Goal: Task Accomplishment & Management: Manage account settings

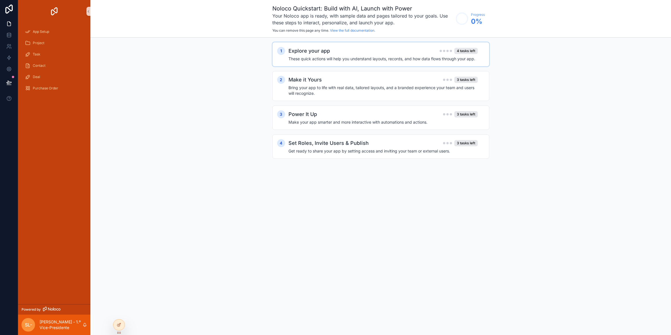
click at [299, 51] on h2 "Explore your app" at bounding box center [310, 51] width 42 height 8
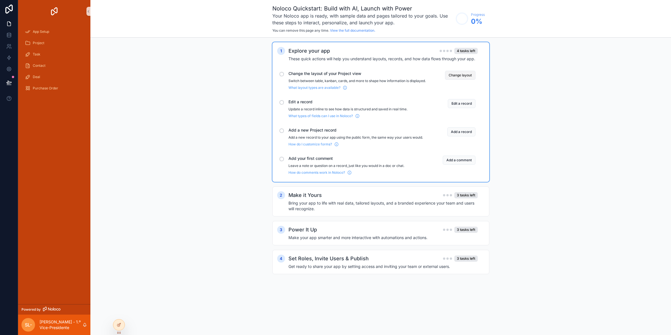
click at [455, 76] on button "Change layout" at bounding box center [460, 75] width 31 height 9
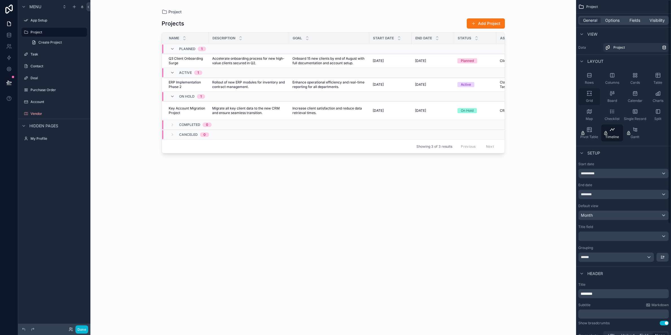
click at [591, 94] on icon "scrollable content" at bounding box center [590, 93] width 6 height 6
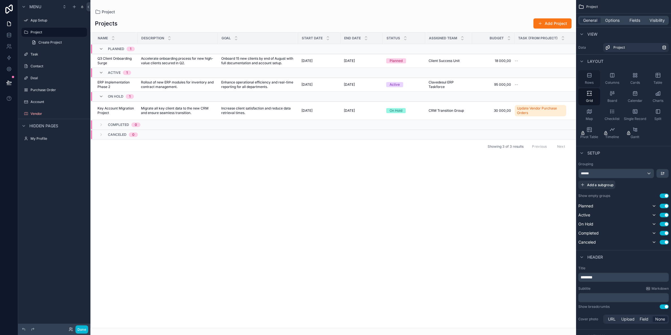
click at [589, 80] on div "Rows" at bounding box center [590, 78] width 22 height 17
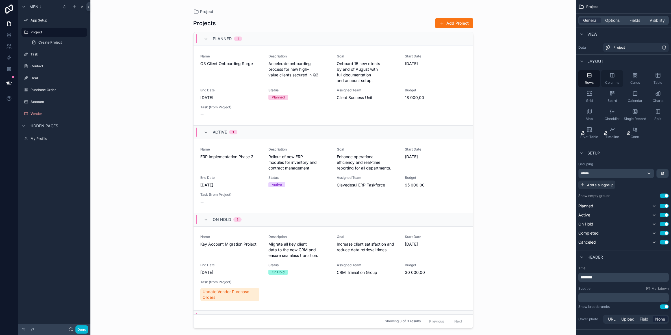
click at [609, 77] on div "Columns" at bounding box center [613, 78] width 22 height 17
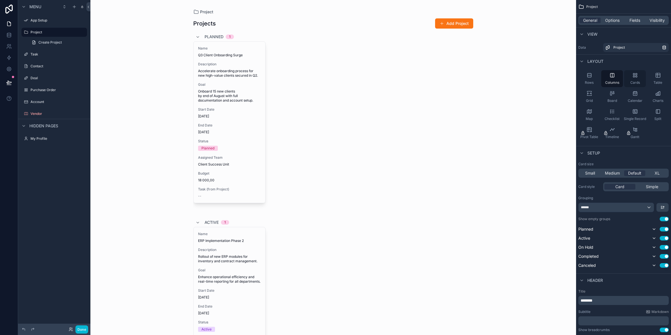
drag, startPoint x: 636, startPoint y: 76, endPoint x: 639, endPoint y: 77, distance: 3.8
click at [636, 76] on icon "scrollable content" at bounding box center [636, 76] width 1 height 1
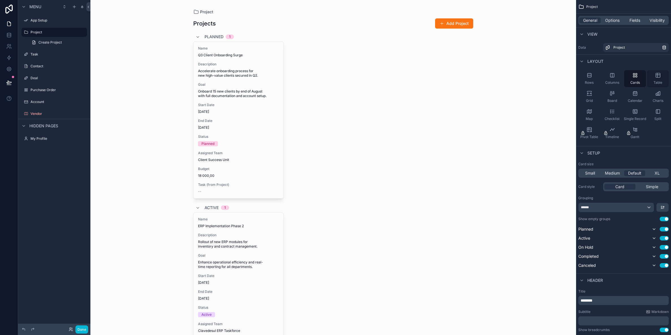
click at [658, 77] on icon "scrollable content" at bounding box center [658, 75] width 0 height 4
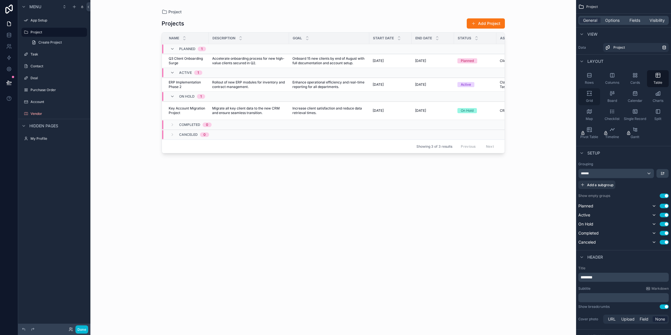
click at [587, 95] on icon "scrollable content" at bounding box center [590, 93] width 6 height 6
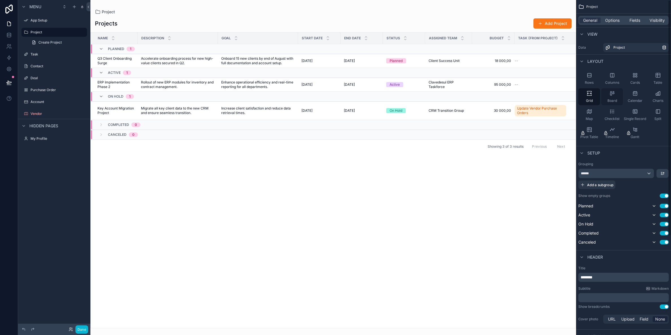
click at [615, 96] on icon "scrollable content" at bounding box center [613, 93] width 6 height 6
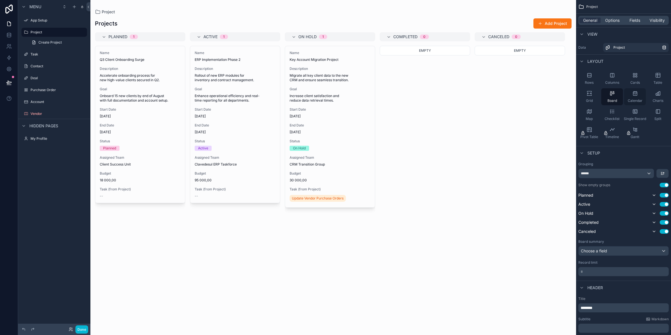
click at [633, 96] on icon "scrollable content" at bounding box center [636, 93] width 6 height 6
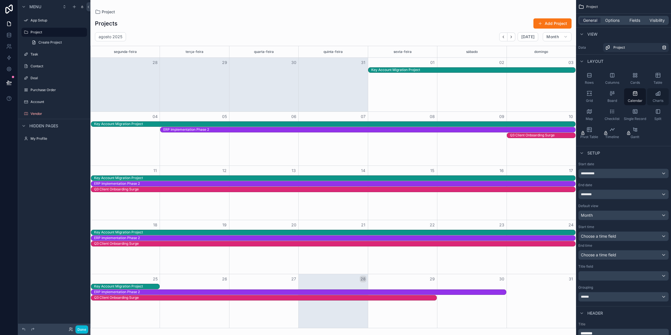
drag, startPoint x: 658, startPoint y: 96, endPoint x: 652, endPoint y: 100, distance: 7.1
click at [657, 96] on icon "scrollable content" at bounding box center [659, 93] width 6 height 6
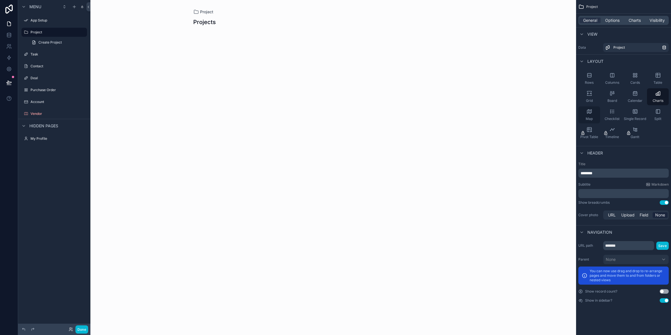
drag, startPoint x: 591, startPoint y: 112, endPoint x: 597, endPoint y: 113, distance: 6.1
click at [591, 113] on icon "scrollable content" at bounding box center [590, 112] width 6 height 6
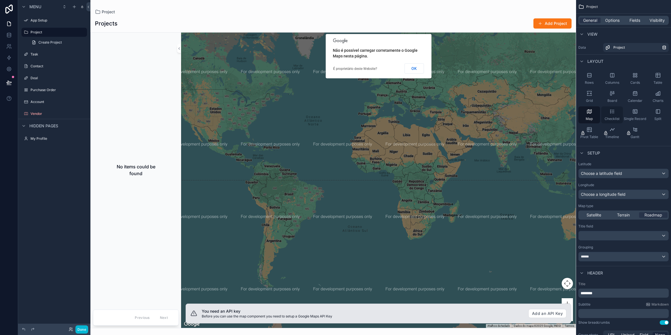
click at [613, 113] on icon "scrollable content" at bounding box center [613, 113] width 2 height 0
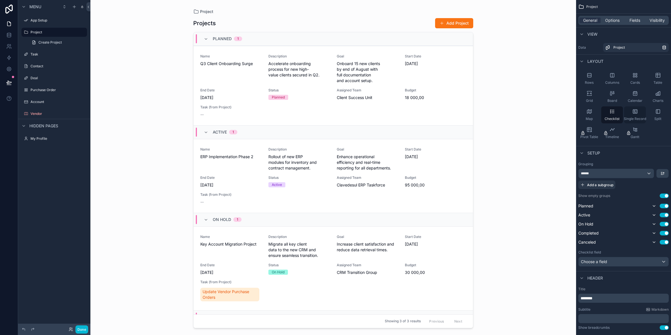
click at [634, 112] on icon "scrollable content" at bounding box center [635, 112] width 2 height 0
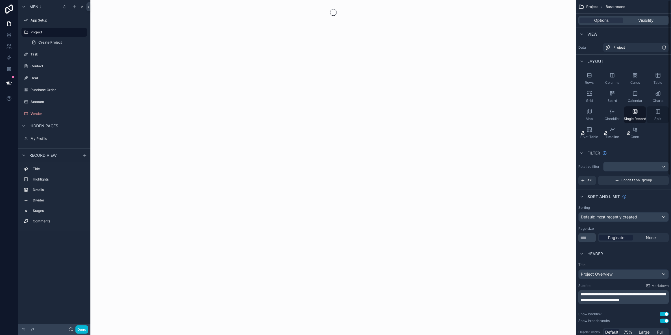
click at [658, 113] on icon "scrollable content" at bounding box center [658, 111] width 4 height 4
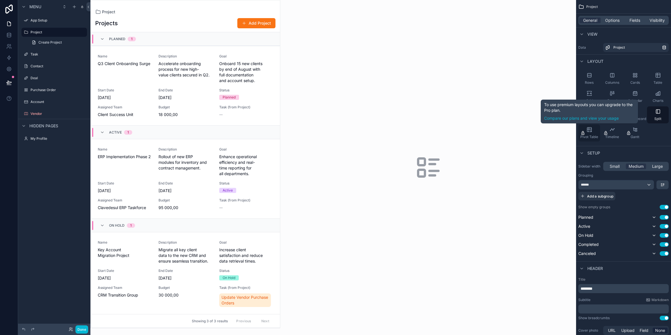
click at [588, 133] on div "Pivot Table" at bounding box center [590, 132] width 22 height 17
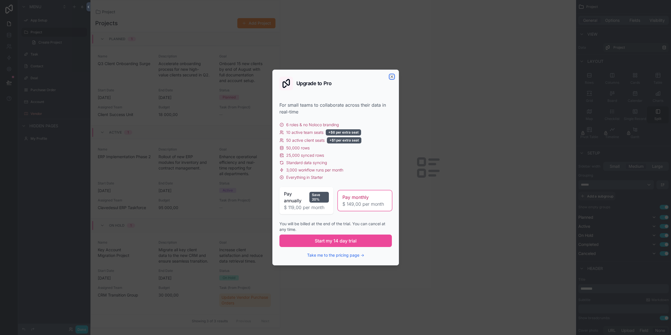
drag, startPoint x: 391, startPoint y: 76, endPoint x: 450, endPoint y: 74, distance: 58.8
click at [392, 76] on icon "button" at bounding box center [392, 76] width 5 height 5
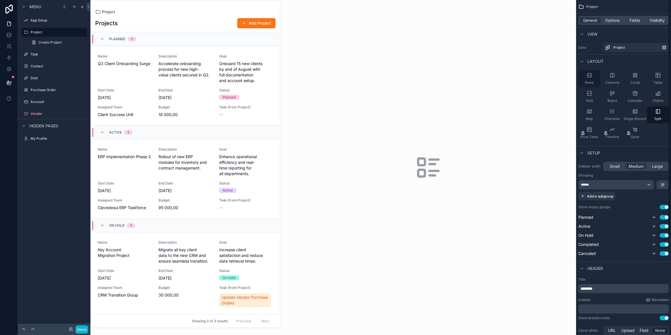
click at [589, 77] on icon "scrollable content" at bounding box center [590, 75] width 6 height 6
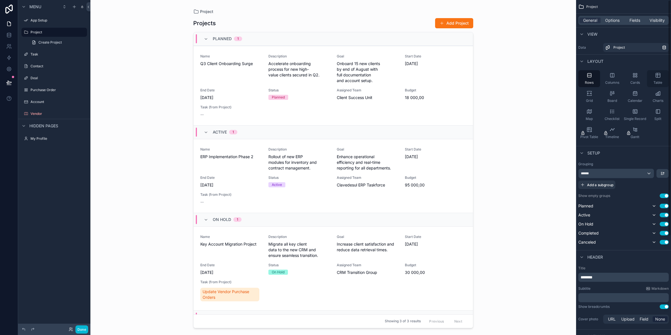
click at [658, 76] on icon "scrollable content" at bounding box center [658, 75] width 0 height 4
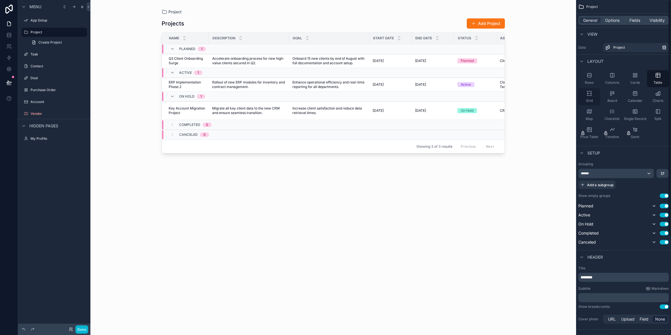
click at [589, 92] on icon "scrollable content" at bounding box center [590, 93] width 6 height 6
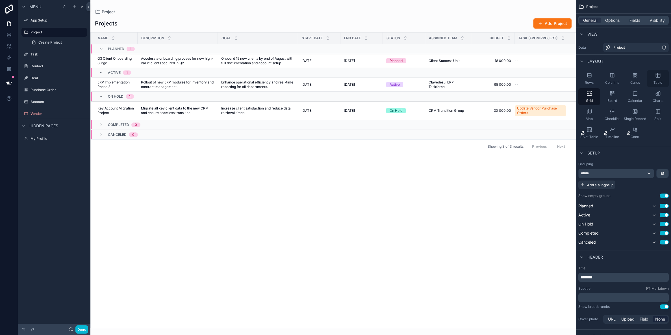
click at [660, 77] on icon "scrollable content" at bounding box center [659, 75] width 6 height 6
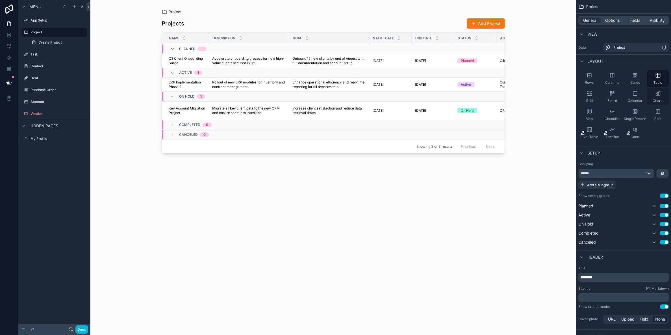
click at [662, 94] on div "Charts" at bounding box center [658, 96] width 22 height 17
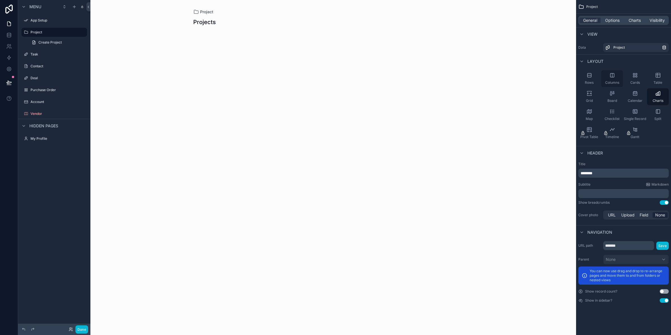
click at [614, 78] on div "Columns" at bounding box center [613, 78] width 22 height 17
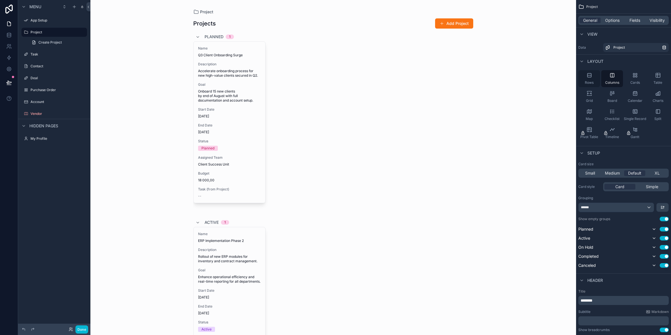
click at [583, 75] on div "Rows" at bounding box center [590, 78] width 22 height 17
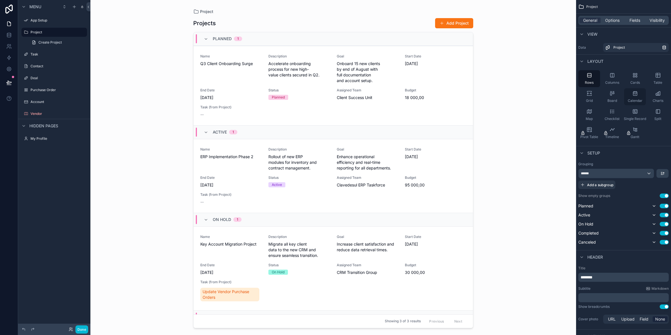
click at [638, 93] on div "Calendar" at bounding box center [636, 96] width 22 height 17
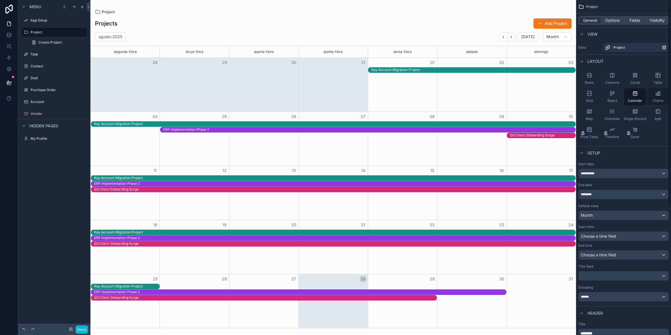
drag, startPoint x: 662, startPoint y: 94, endPoint x: 651, endPoint y: 99, distance: 12.3
click at [662, 94] on div "Charts" at bounding box center [658, 96] width 22 height 17
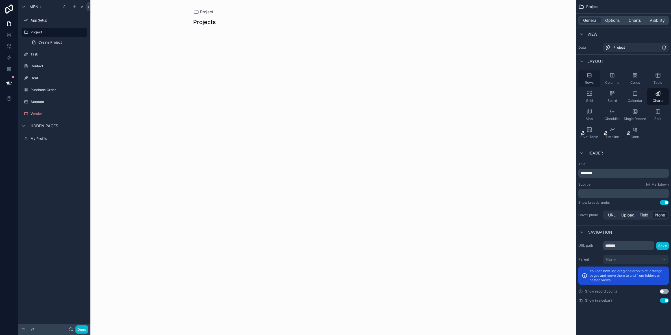
click at [589, 77] on icon "scrollable content" at bounding box center [590, 75] width 4 height 4
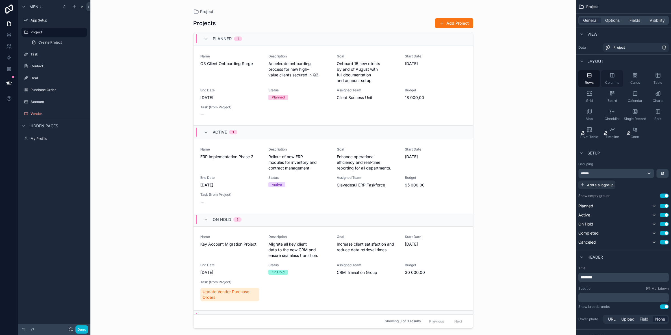
click at [614, 78] on icon "scrollable content" at bounding box center [613, 75] width 6 height 6
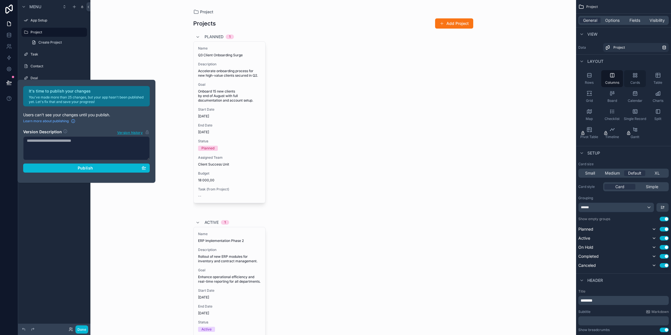
click at [636, 75] on icon "scrollable content" at bounding box center [636, 75] width 6 height 6
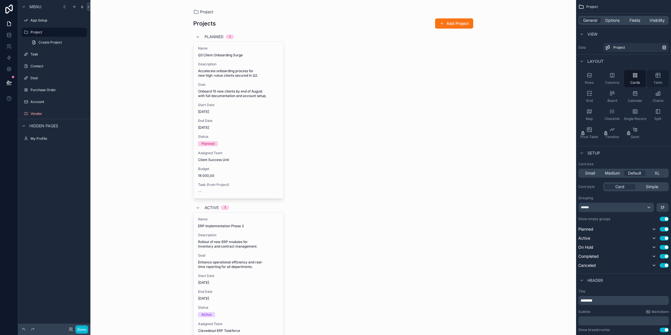
click at [656, 76] on icon "scrollable content" at bounding box center [658, 75] width 4 height 4
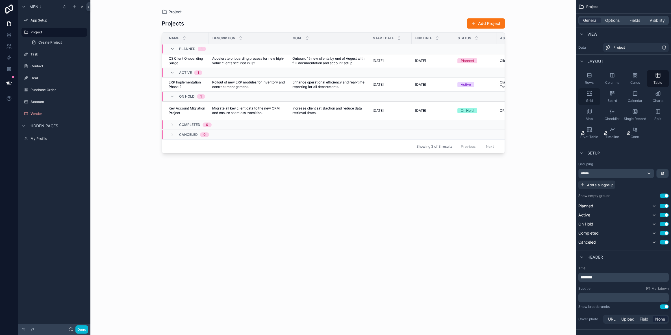
click at [586, 96] on div "Grid" at bounding box center [590, 96] width 22 height 17
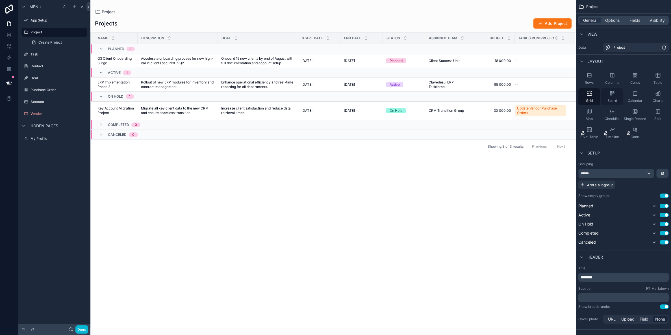
click at [614, 96] on icon "scrollable content" at bounding box center [613, 93] width 6 height 6
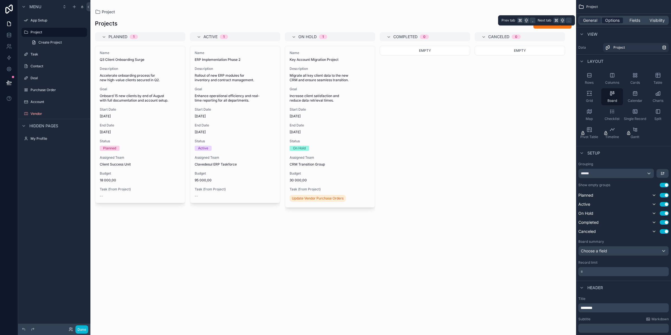
click at [609, 20] on span "Options" at bounding box center [613, 21] width 14 height 6
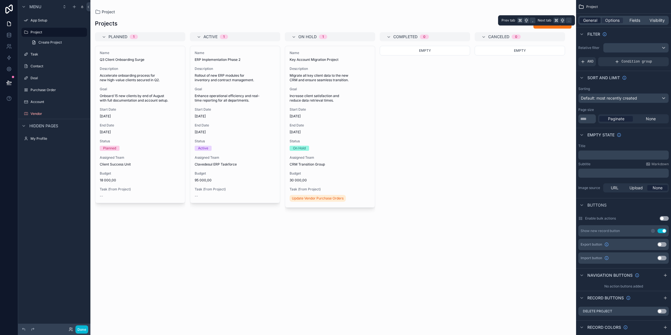
click at [600, 20] on div "General" at bounding box center [590, 21] width 21 height 6
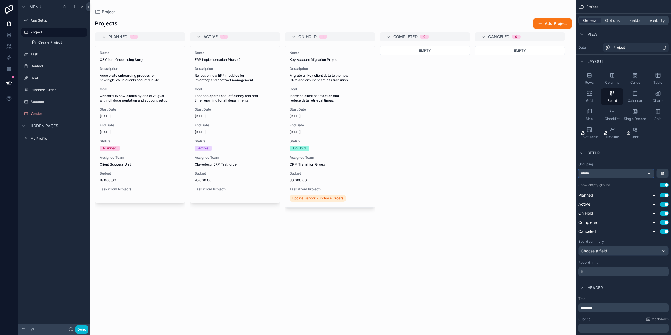
click at [619, 173] on div "******" at bounding box center [616, 173] width 75 height 9
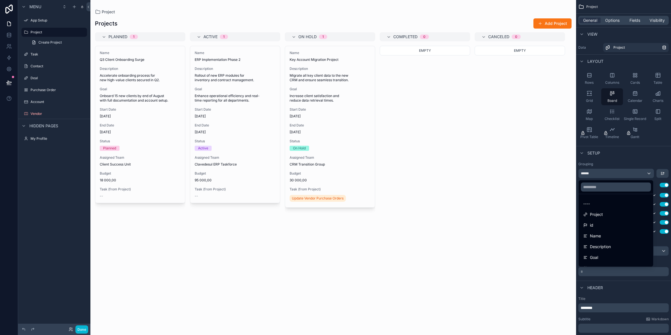
click at [631, 156] on div "scrollable content" at bounding box center [335, 167] width 671 height 335
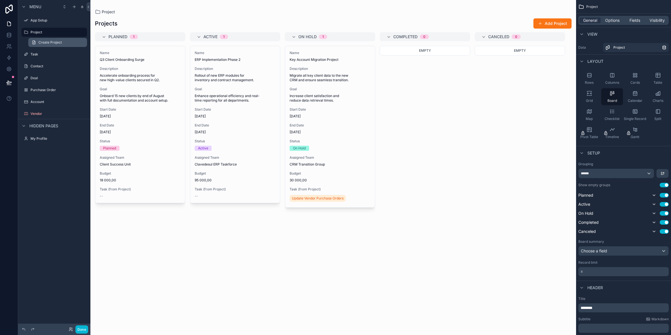
click at [45, 43] on span "Create Project" at bounding box center [49, 42] width 23 height 5
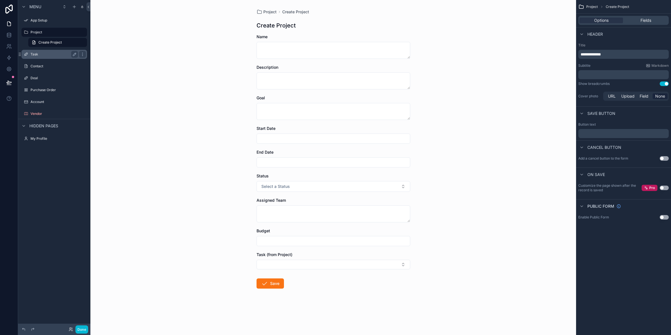
click at [33, 53] on label "Task" at bounding box center [53, 54] width 45 height 5
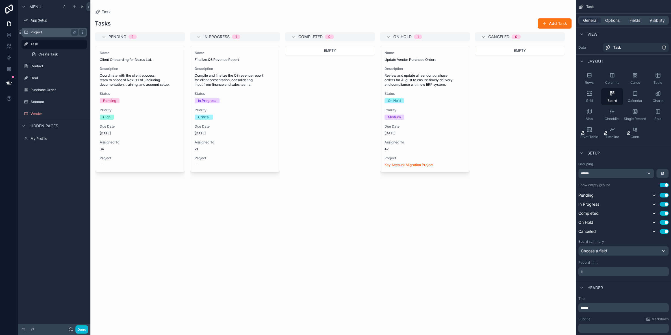
click at [38, 32] on label "Project" at bounding box center [53, 32] width 45 height 5
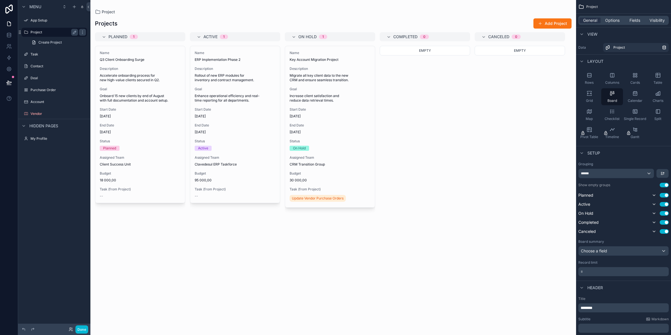
click at [38, 32] on label "Project" at bounding box center [53, 32] width 45 height 5
drag, startPoint x: 588, startPoint y: 90, endPoint x: 578, endPoint y: 93, distance: 10.6
click at [588, 91] on icon "scrollable content" at bounding box center [590, 93] width 6 height 6
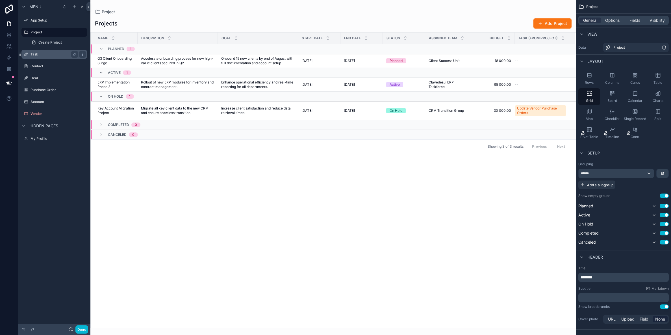
click at [38, 52] on label "Task" at bounding box center [53, 54] width 45 height 5
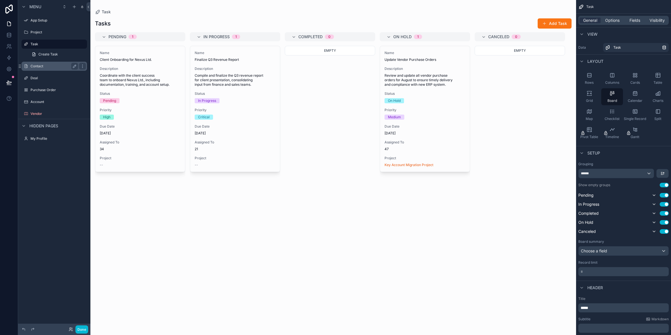
click at [42, 66] on label "Contact" at bounding box center [53, 66] width 45 height 5
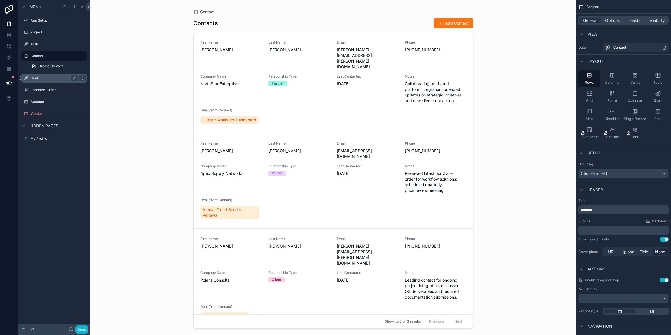
click at [41, 77] on label "Deal" at bounding box center [53, 78] width 45 height 5
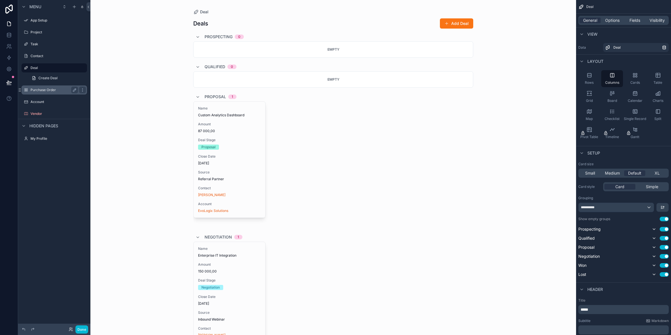
click at [40, 91] on label "Purchase Order" at bounding box center [53, 90] width 45 height 5
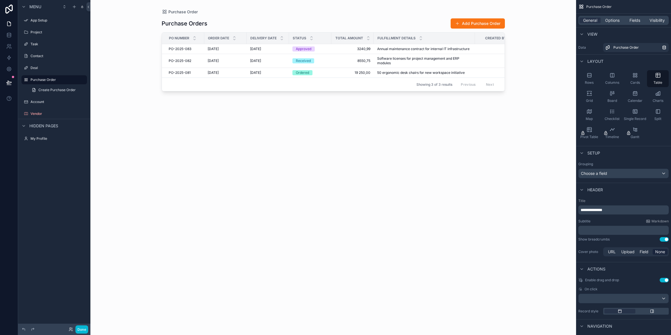
click at [437, 53] on div "scrollable content" at bounding box center [334, 164] width 362 height 328
click at [437, 50] on span "Annual maintenance contract for internal IT infrastructure" at bounding box center [423, 49] width 92 height 5
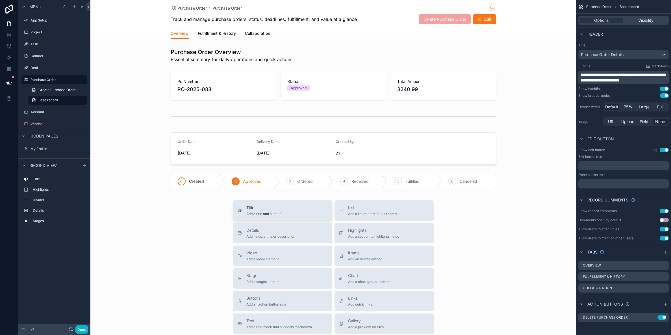
scroll to position [112, 0]
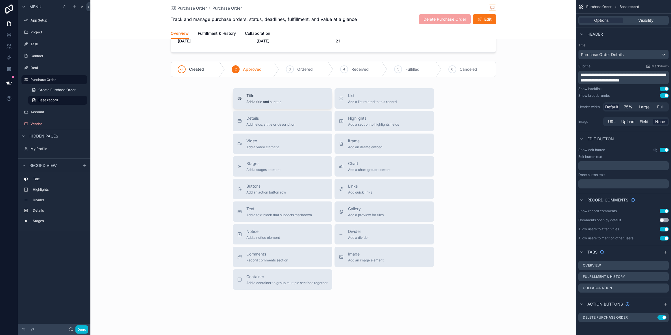
click at [269, 101] on span "Add a title and subtitle" at bounding box center [264, 102] width 35 height 5
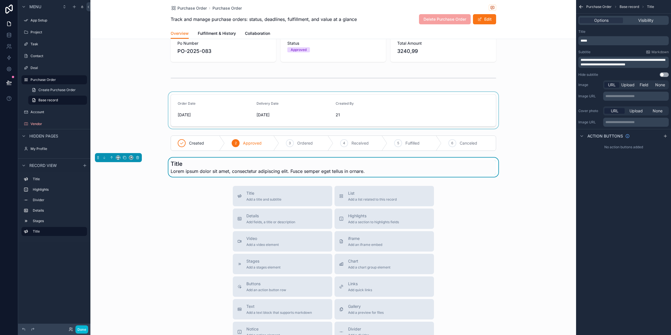
scroll to position [38, 0]
drag, startPoint x: 163, startPoint y: 164, endPoint x: 177, endPoint y: 162, distance: 14.2
click at [165, 163] on div "Title Lorem ipsum dolor sit amet, consectetur adipiscing elit. Fusce semper ege…" at bounding box center [333, 167] width 486 height 19
drag, startPoint x: 180, startPoint y: 163, endPoint x: 189, endPoint y: 164, distance: 8.4
click at [182, 163] on h1 "Title" at bounding box center [268, 164] width 194 height 8
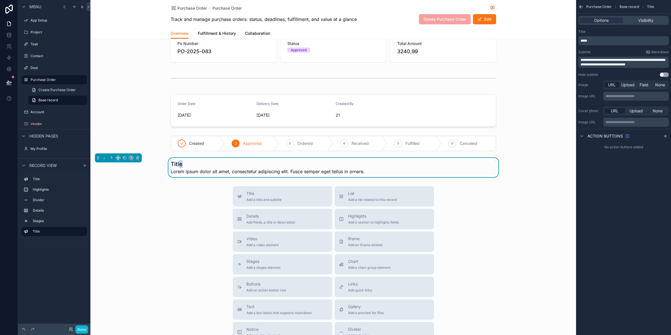
drag, startPoint x: 187, startPoint y: 164, endPoint x: 183, endPoint y: 163, distance: 3.7
click at [187, 164] on h1 "Title" at bounding box center [268, 164] width 194 height 8
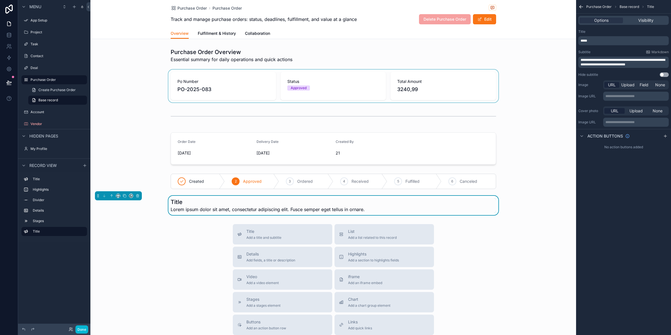
scroll to position [1, 0]
click at [10, 36] on icon at bounding box center [9, 35] width 6 height 6
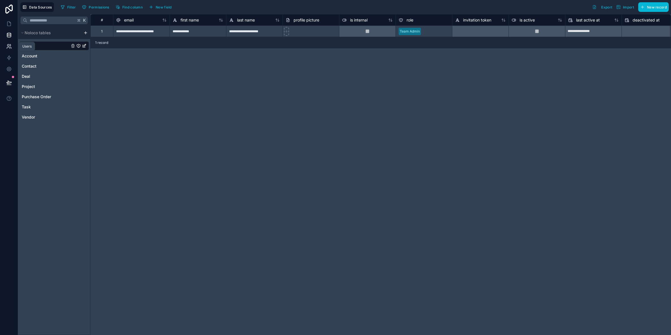
click at [10, 47] on icon at bounding box center [9, 47] width 6 height 6
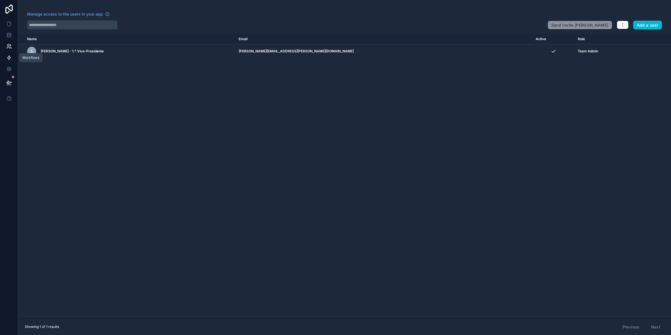
click at [8, 57] on icon at bounding box center [9, 58] width 6 height 6
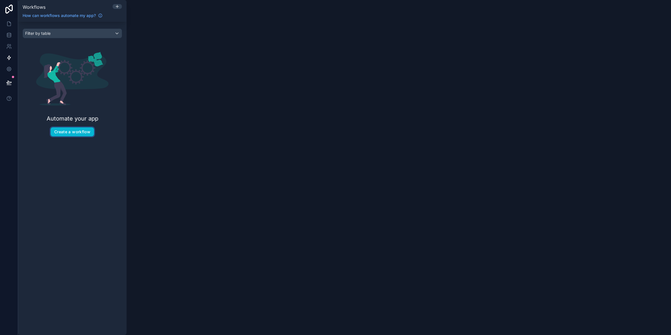
click at [72, 136] on button "Create a workflow" at bounding box center [72, 132] width 44 height 10
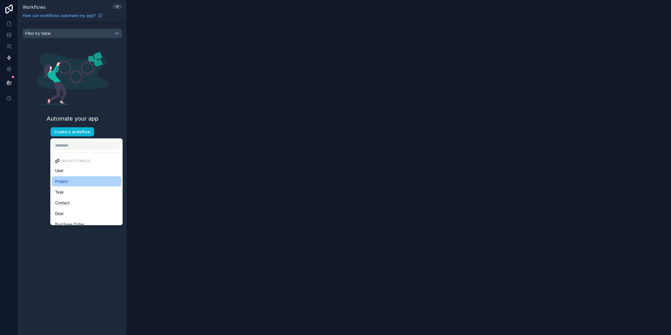
click at [70, 184] on div "Project" at bounding box center [86, 181] width 63 height 7
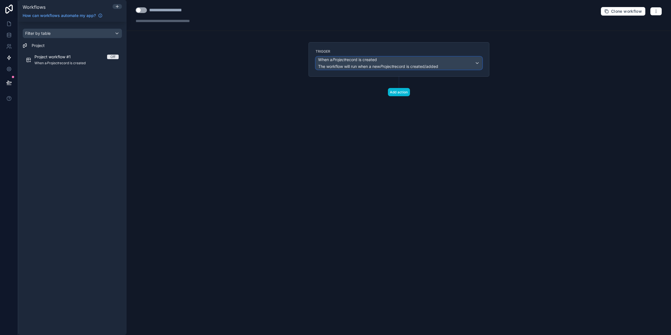
click at [373, 58] on span "When a Project record is created" at bounding box center [347, 60] width 59 height 6
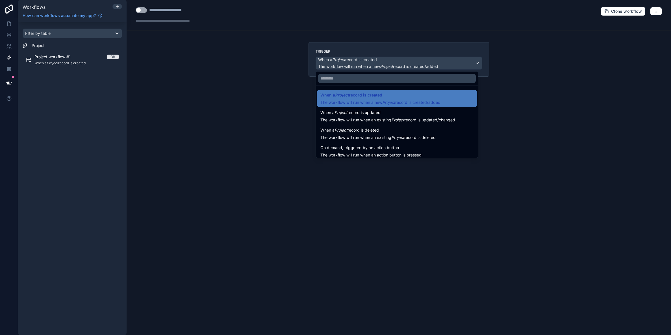
click at [281, 69] on div at bounding box center [335, 167] width 671 height 335
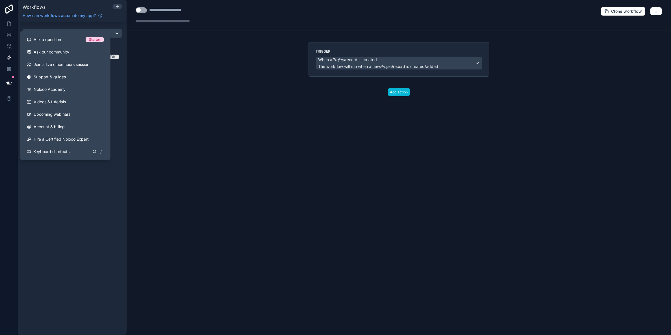
click at [218, 67] on div "**********" at bounding box center [399, 167] width 545 height 335
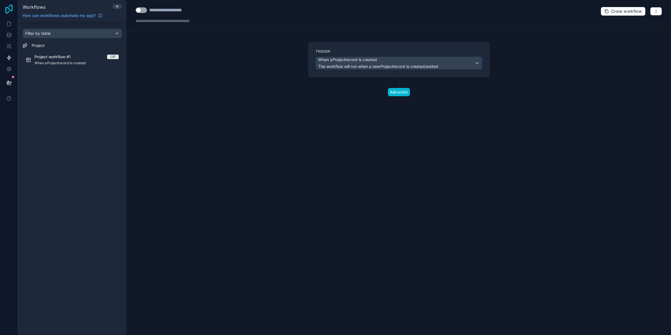
click at [11, 9] on icon at bounding box center [8, 9] width 11 height 9
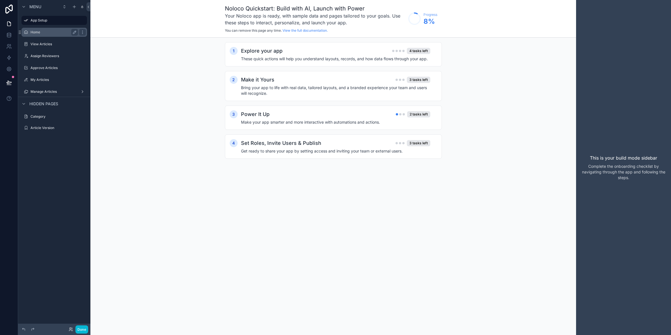
click at [34, 32] on label "Home" at bounding box center [53, 32] width 45 height 5
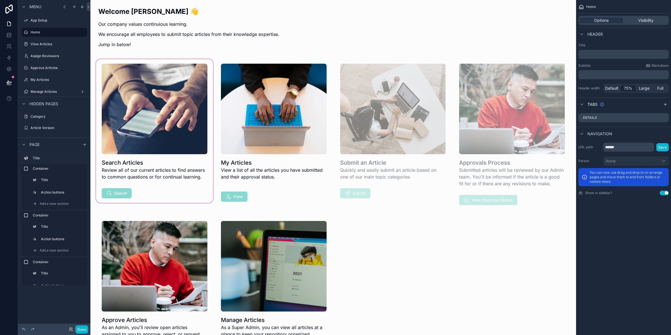
click at [130, 176] on div "scrollable content" at bounding box center [154, 134] width 119 height 153
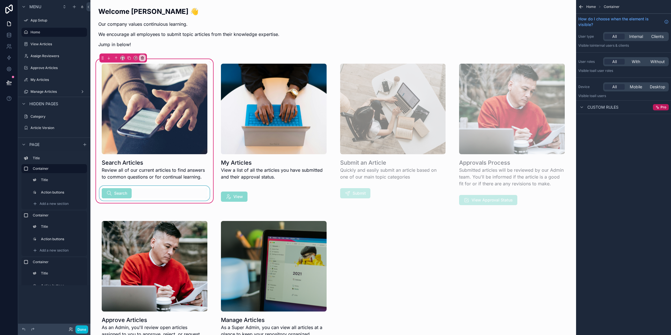
click at [120, 193] on div "scrollable content" at bounding box center [154, 193] width 113 height 15
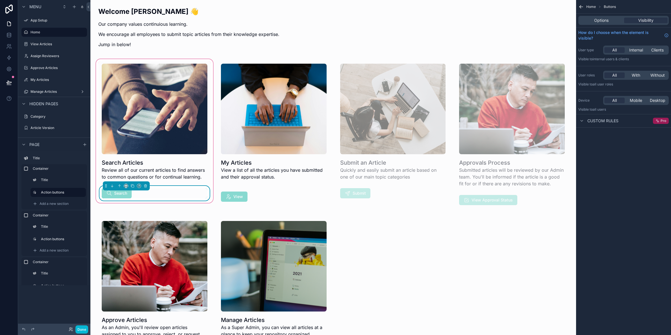
click at [661, 120] on span "Pro" at bounding box center [664, 120] width 6 height 5
drag, startPoint x: 592, startPoint y: 6, endPoint x: 585, endPoint y: 7, distance: 6.9
click at [591, 6] on span "Home" at bounding box center [592, 7] width 10 height 5
click at [578, 5] on div "Home Buttons" at bounding box center [623, 7] width 95 height 14
drag, startPoint x: 580, startPoint y: 6, endPoint x: 574, endPoint y: 10, distance: 6.7
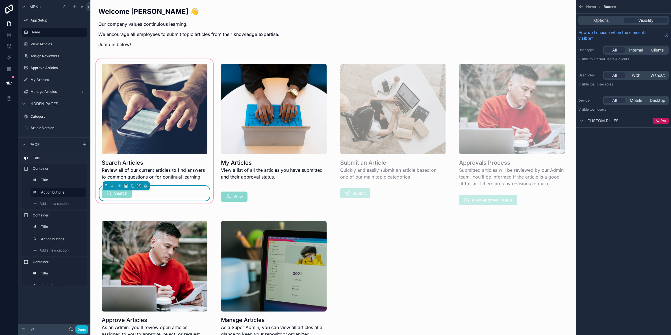
click at [580, 7] on icon "scrollable content" at bounding box center [582, 7] width 6 height 6
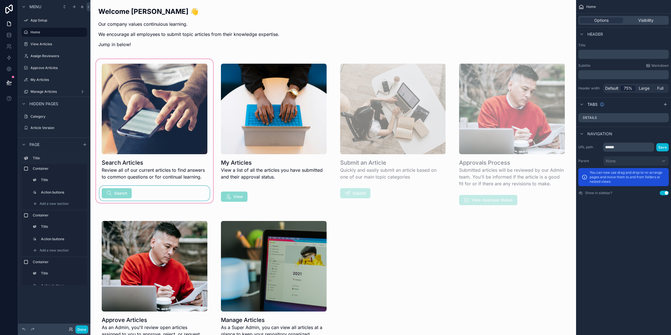
click at [591, 7] on span "Home" at bounding box center [592, 7] width 10 height 5
click at [83, 329] on button "Done" at bounding box center [81, 329] width 13 height 8
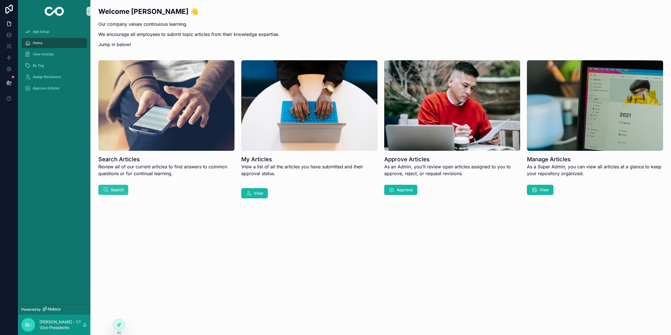
click at [124, 192] on span "Search" at bounding box center [117, 190] width 13 height 6
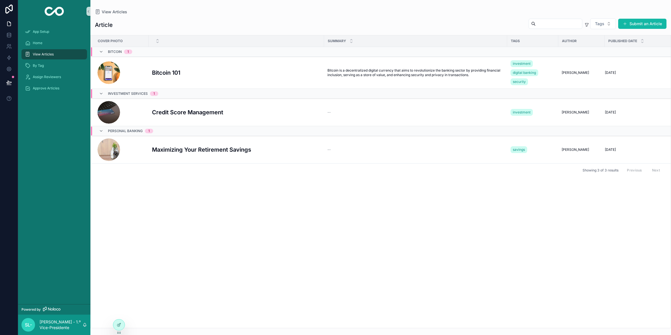
click at [554, 25] on input "scrollable content" at bounding box center [559, 24] width 46 height 8
click at [44, 32] on span "App Setup" at bounding box center [41, 31] width 16 height 5
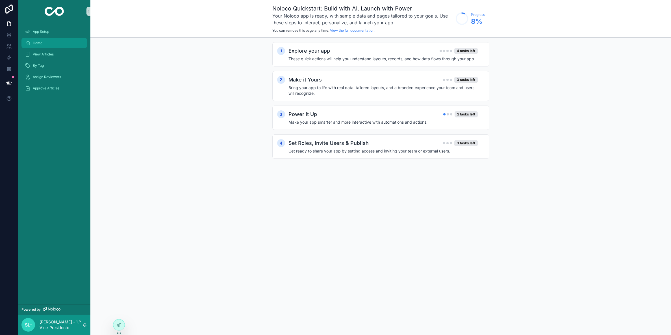
click at [38, 44] on span "Home" at bounding box center [38, 43] width 10 height 5
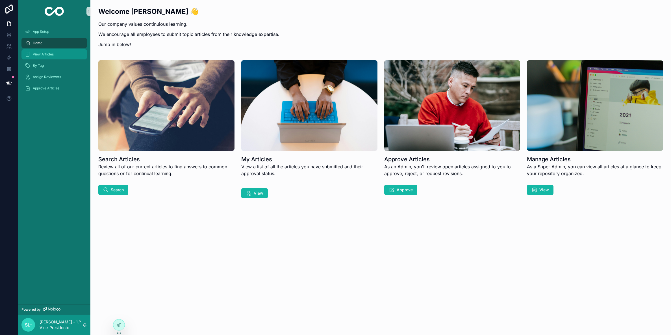
click at [38, 54] on span "View Articles" at bounding box center [43, 54] width 21 height 5
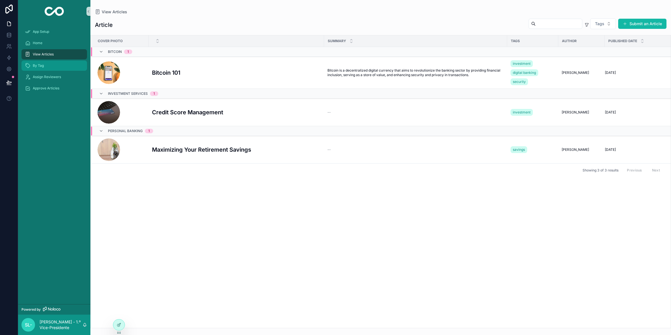
click at [42, 67] on span "By Tag" at bounding box center [38, 65] width 11 height 5
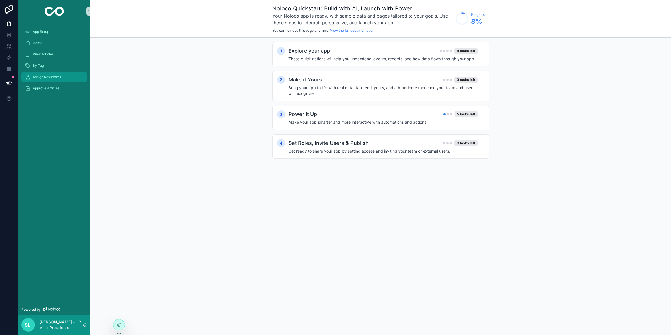
click at [51, 78] on span "Assign Reviewers" at bounding box center [47, 77] width 28 height 5
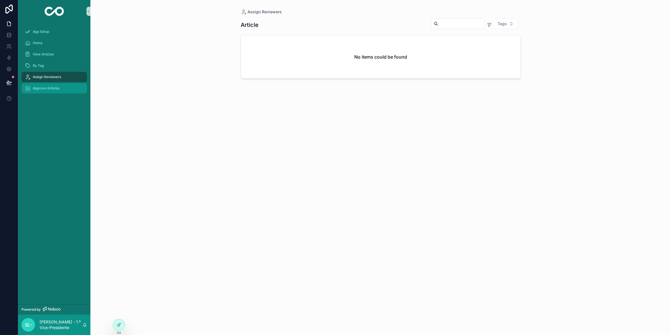
click at [39, 87] on span "Approve Articles" at bounding box center [46, 88] width 27 height 5
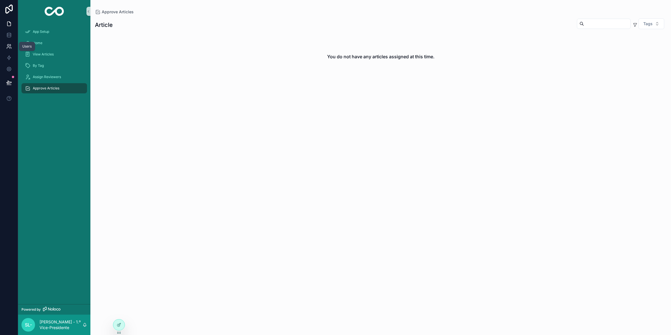
click at [8, 47] on icon at bounding box center [9, 47] width 6 height 6
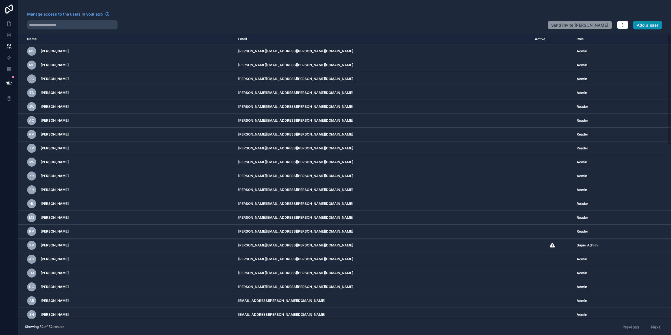
click at [650, 23] on button "Add a user" at bounding box center [648, 25] width 29 height 9
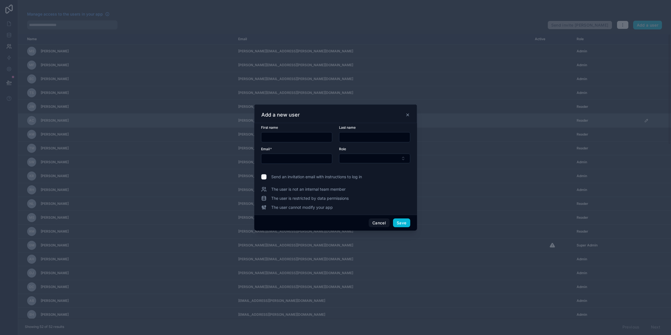
click at [407, 115] on icon at bounding box center [408, 115] width 5 height 5
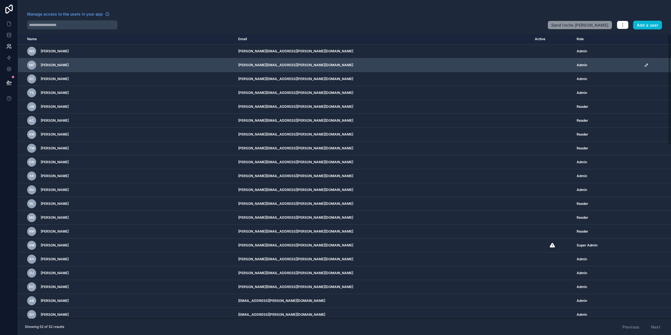
scroll to position [2, 0]
